Goal: Task Accomplishment & Management: Manage account settings

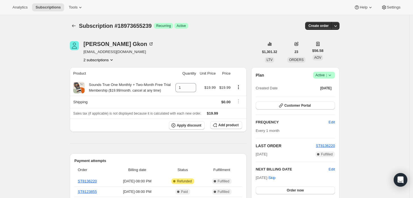
click at [332, 75] on icon at bounding box center [330, 75] width 6 height 6
click at [318, 94] on span "Cancel subscription" at bounding box center [326, 96] width 32 height 4
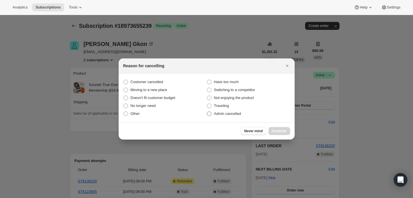
click at [232, 115] on span "Admin cancelled" at bounding box center [227, 113] width 27 height 4
click at [207, 112] on input "Admin cancelled" at bounding box center [207, 111] width 0 height 0
radio input "true"
click at [280, 130] on span "Continue" at bounding box center [279, 131] width 15 height 5
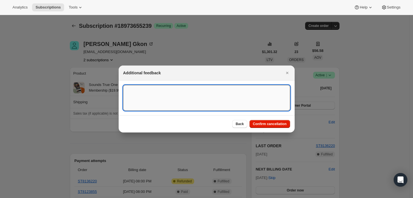
click at [211, 102] on textarea ":rbj:" at bounding box center [206, 98] width 167 height 26
type textarea "Customer requested cancellation and refund."
click at [275, 125] on span "Confirm cancellation" at bounding box center [270, 124] width 34 height 5
